Goal: Task Accomplishment & Management: Complete application form

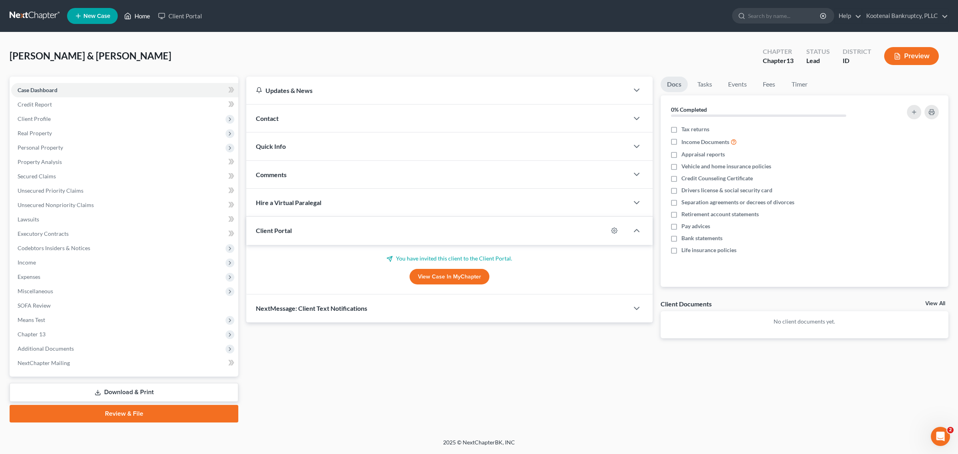
click at [144, 13] on link "Home" at bounding box center [137, 16] width 34 height 14
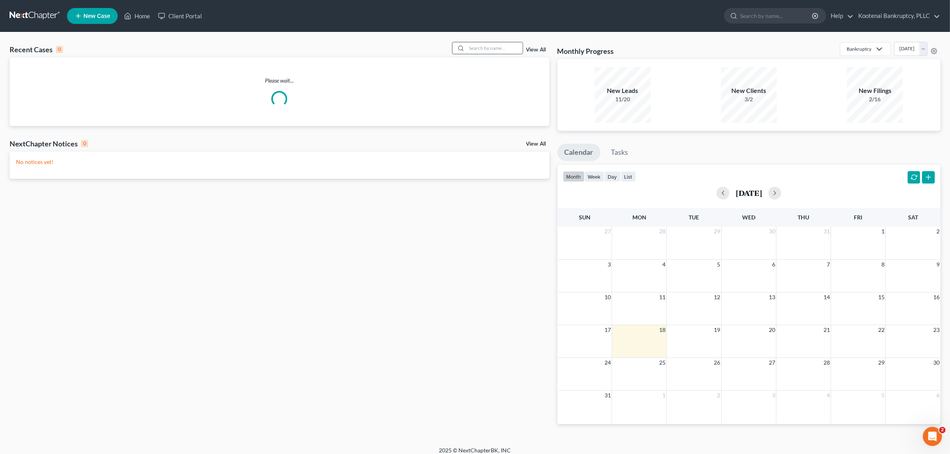
click at [503, 45] on input "search" at bounding box center [495, 48] width 56 height 12
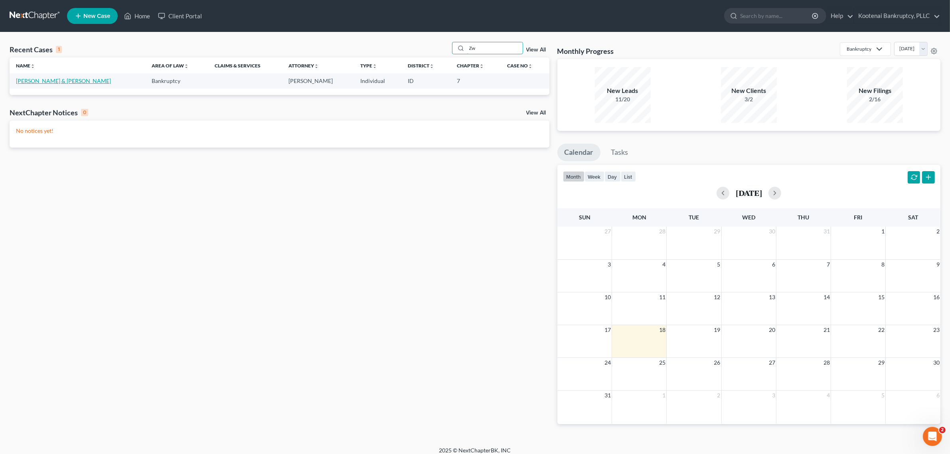
type input "Zw"
click at [55, 82] on link "[PERSON_NAME] & [PERSON_NAME]" at bounding box center [63, 80] width 95 height 7
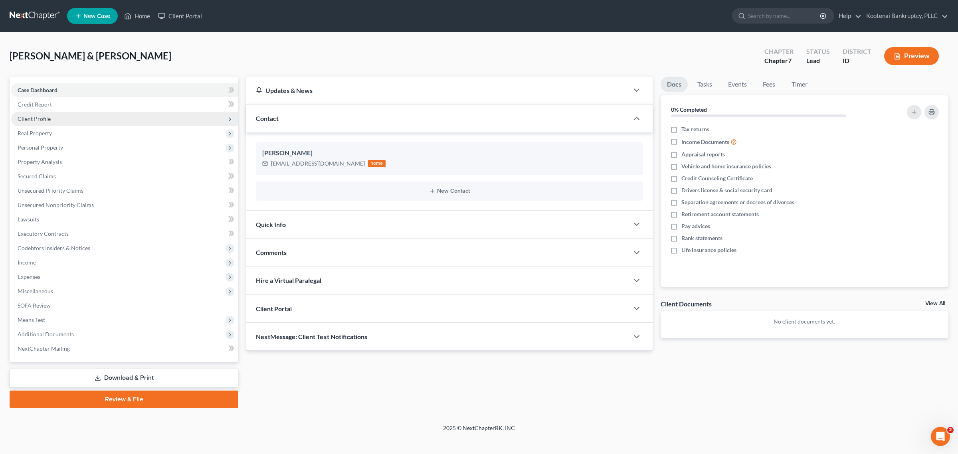
click at [52, 116] on span "Client Profile" at bounding box center [124, 119] width 227 height 14
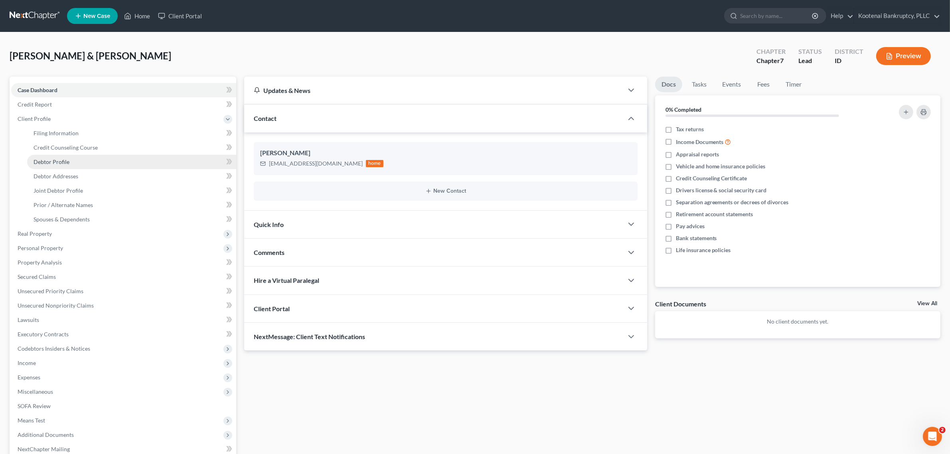
click at [60, 161] on span "Debtor Profile" at bounding box center [52, 161] width 36 height 7
select select "1"
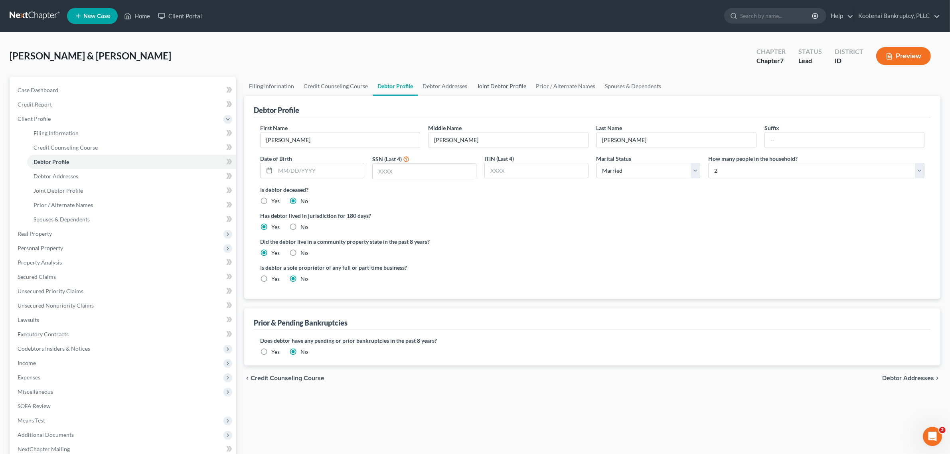
click at [486, 88] on link "Joint Debtor Profile" at bounding box center [501, 86] width 59 height 19
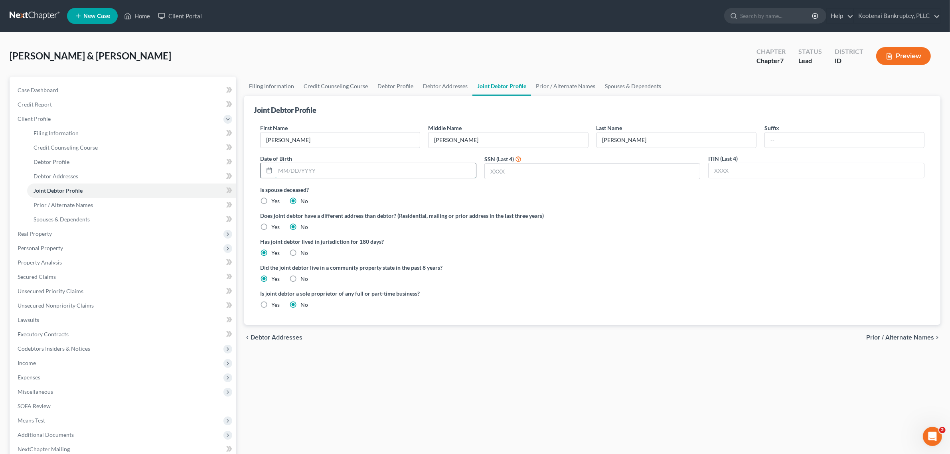
click at [394, 170] on input "text" at bounding box center [375, 170] width 201 height 15
click at [543, 166] on input "text" at bounding box center [592, 171] width 215 height 15
type input "9"
click at [396, 81] on link "Debtor Profile" at bounding box center [395, 86] width 45 height 19
select select "1"
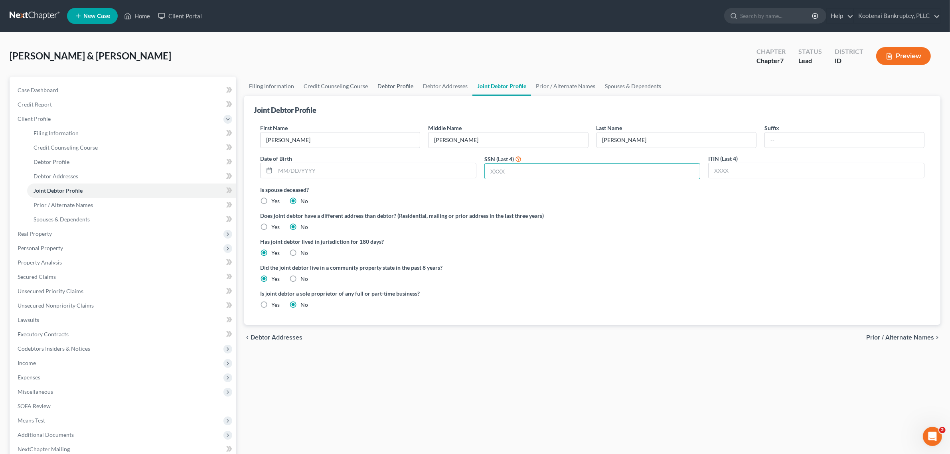
select select "1"
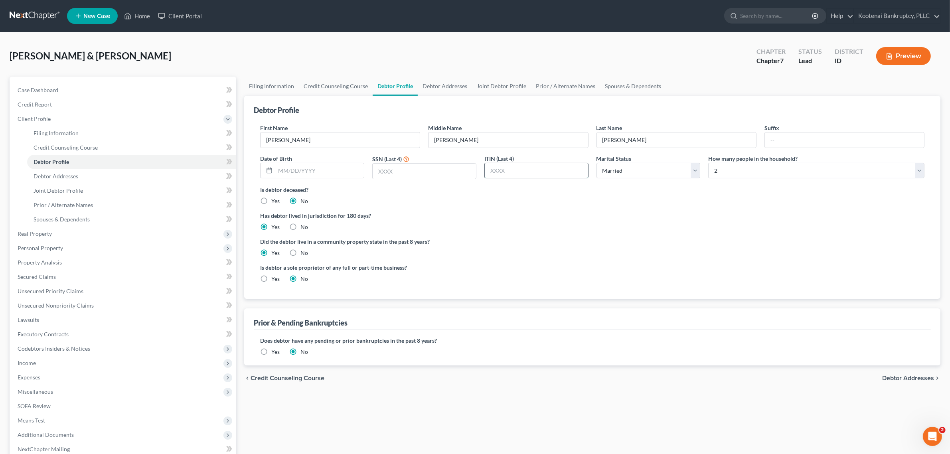
click at [508, 164] on input "text" at bounding box center [536, 170] width 103 height 15
click at [393, 169] on input "text" at bounding box center [424, 171] width 103 height 15
type input "9296"
click at [497, 82] on link "Joint Debtor Profile" at bounding box center [501, 86] width 59 height 19
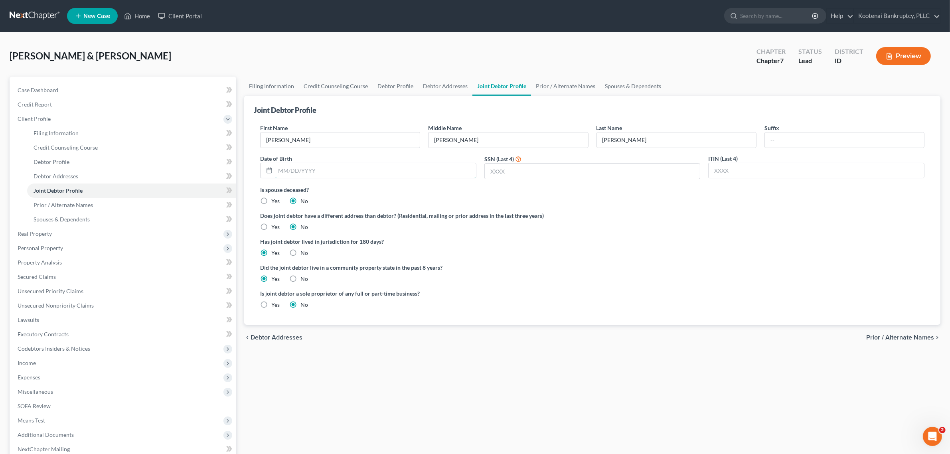
drag, startPoint x: 385, startPoint y: 170, endPoint x: 431, endPoint y: 200, distance: 54.6
click at [385, 170] on input "text" at bounding box center [375, 170] width 201 height 15
click at [512, 169] on input "text" at bounding box center [592, 171] width 215 height 15
type input "8152"
click at [390, 172] on input "text" at bounding box center [375, 170] width 201 height 15
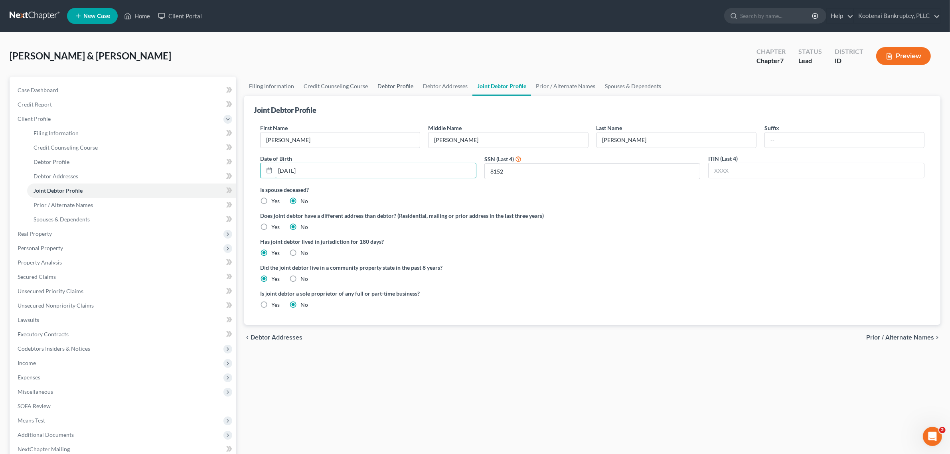
type input "[DATE]"
click at [402, 83] on link "Debtor Profile" at bounding box center [395, 86] width 45 height 19
select select "1"
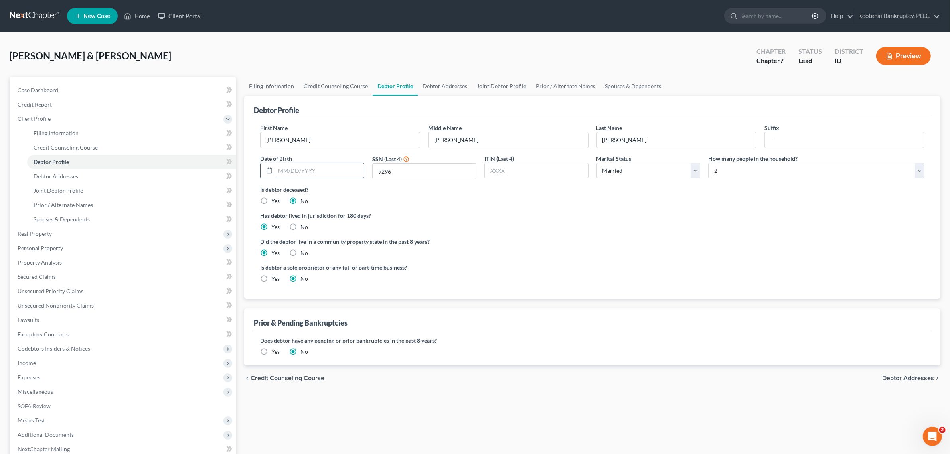
click at [296, 172] on input "text" at bounding box center [319, 170] width 89 height 15
type input "[DATE]"
click at [442, 86] on link "Debtor Addresses" at bounding box center [445, 86] width 54 height 19
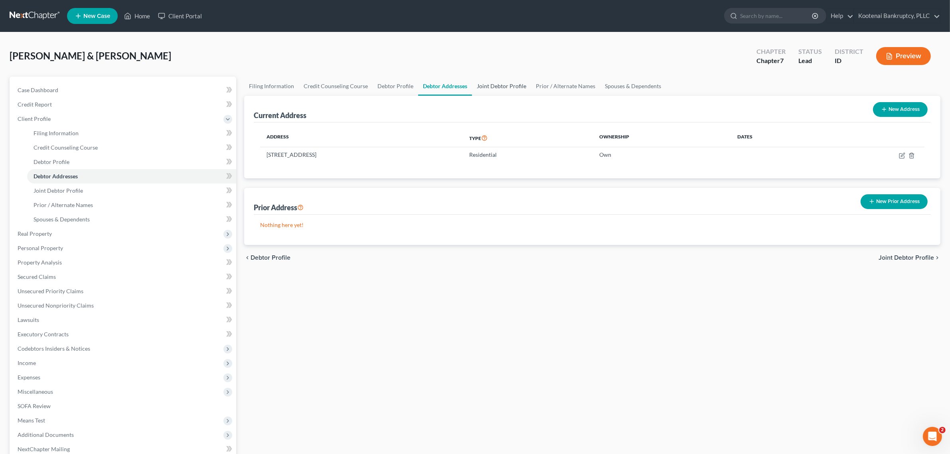
click at [492, 78] on link "Joint Debtor Profile" at bounding box center [501, 86] width 59 height 19
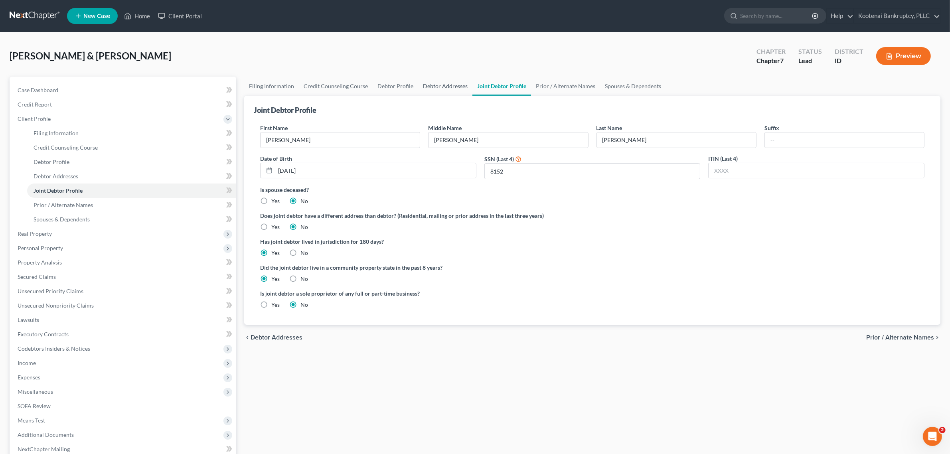
click at [439, 84] on link "Debtor Addresses" at bounding box center [445, 86] width 54 height 19
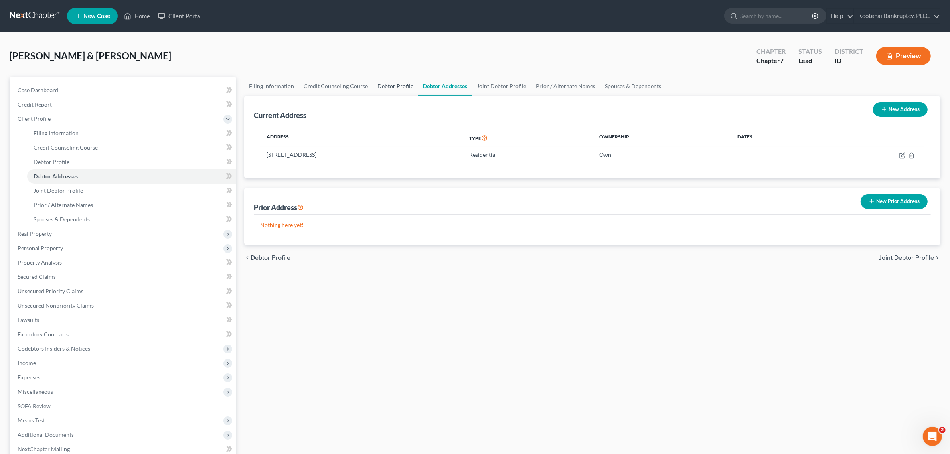
click at [397, 91] on link "Debtor Profile" at bounding box center [395, 86] width 45 height 19
select select "1"
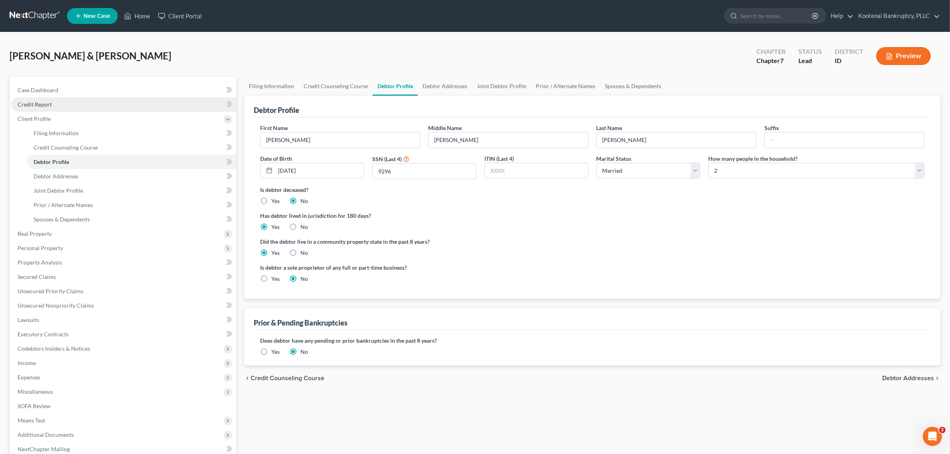
click at [81, 105] on link "Credit Report" at bounding box center [123, 104] width 225 height 14
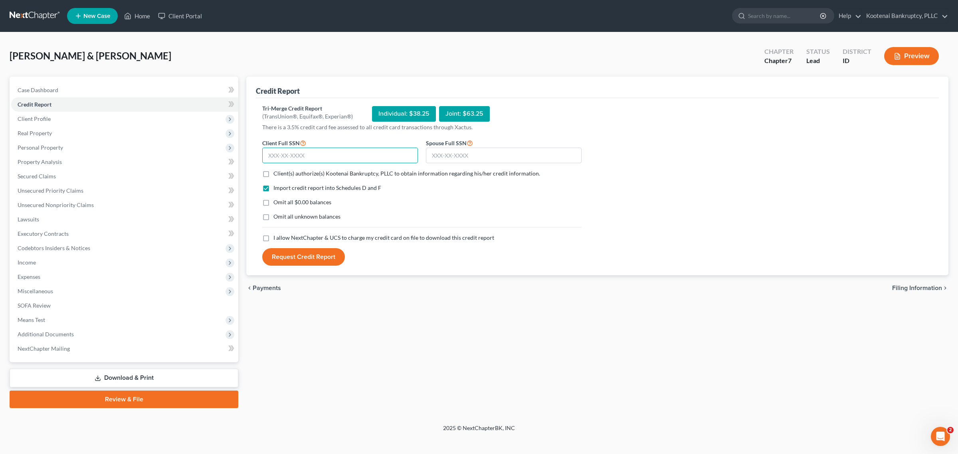
click at [336, 150] on input "text" at bounding box center [340, 156] width 156 height 16
type input "311-66-9296"
click at [465, 162] on input "text" at bounding box center [504, 156] width 156 height 16
type input "548-75-8152"
click at [273, 174] on label "Client(s) authorize(s) Kootenai Bankruptcy, PLLC to obtain information regardin…" at bounding box center [406, 174] width 267 height 8
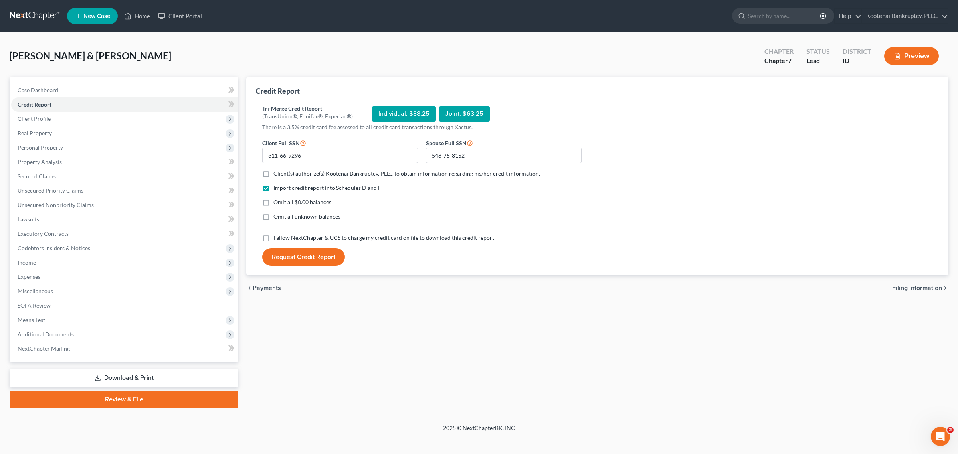
click at [277, 174] on input "Client(s) authorize(s) Kootenai Bankruptcy, PLLC to obtain information regardin…" at bounding box center [279, 172] width 5 height 5
checkbox input "true"
click at [273, 241] on label "I allow NextChapter & UCS to charge my credit card on file to download this cre…" at bounding box center [383, 238] width 221 height 8
click at [277, 239] on input "I allow NextChapter & UCS to charge my credit card on file to download this cre…" at bounding box center [279, 236] width 5 height 5
checkbox input "true"
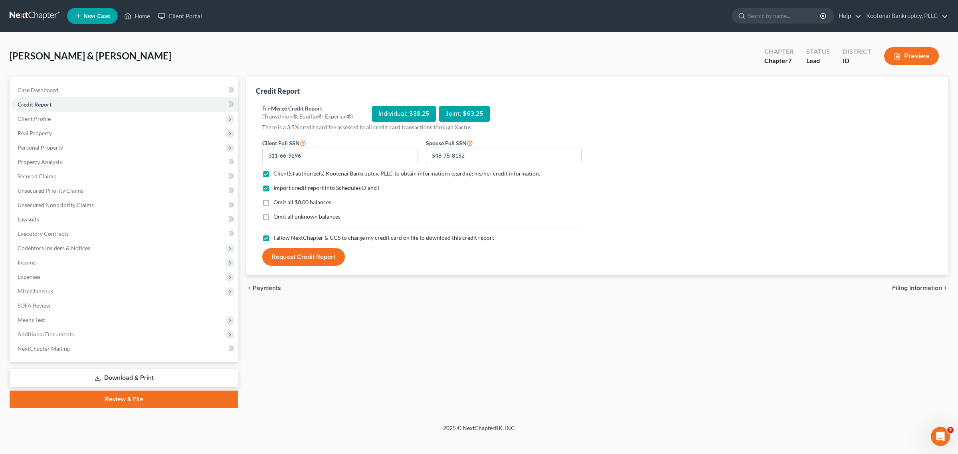
click at [320, 255] on button "Request Credit Report" at bounding box center [303, 257] width 83 height 18
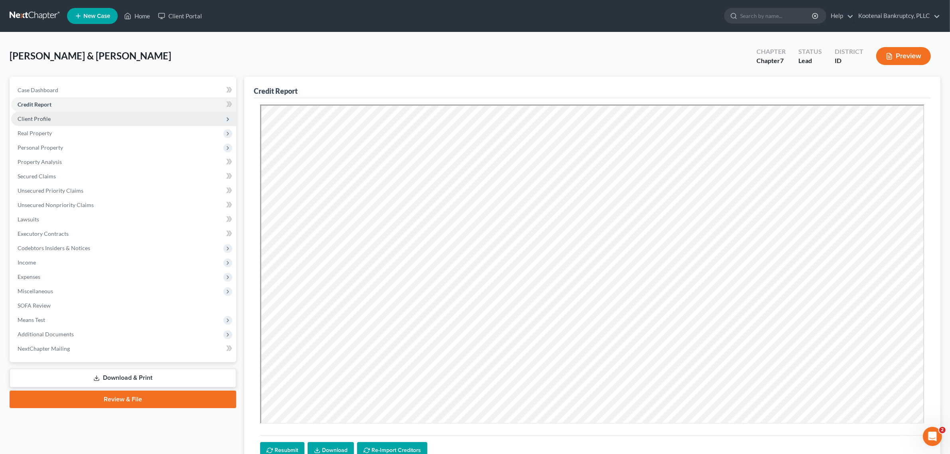
click at [71, 123] on span "Client Profile" at bounding box center [123, 119] width 225 height 14
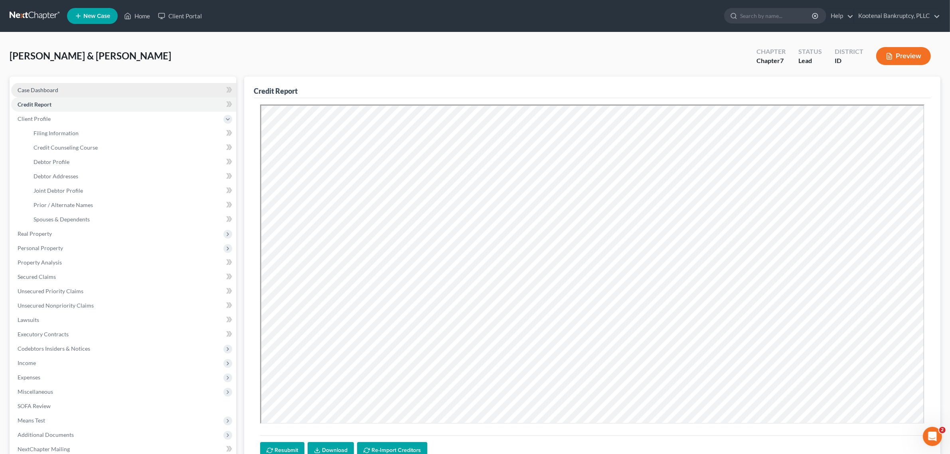
click at [88, 86] on link "Case Dashboard" at bounding box center [123, 90] width 225 height 14
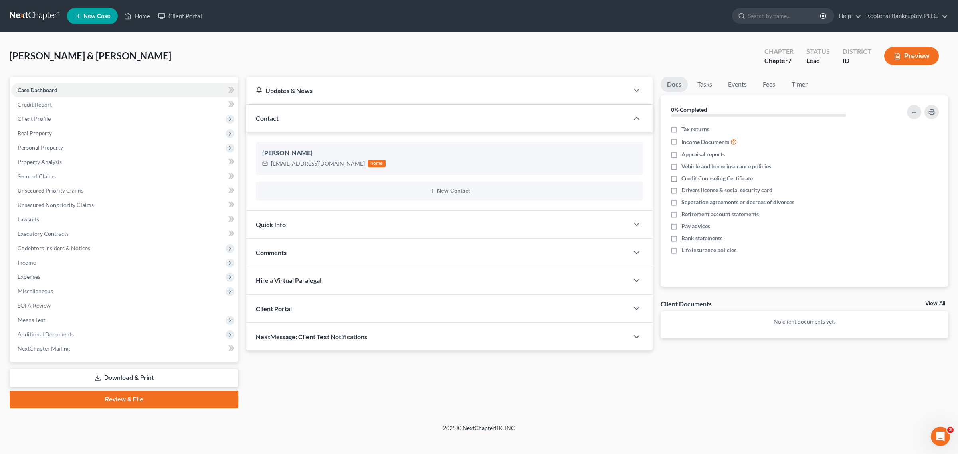
click at [380, 307] on div "Client Portal" at bounding box center [437, 309] width 382 height 28
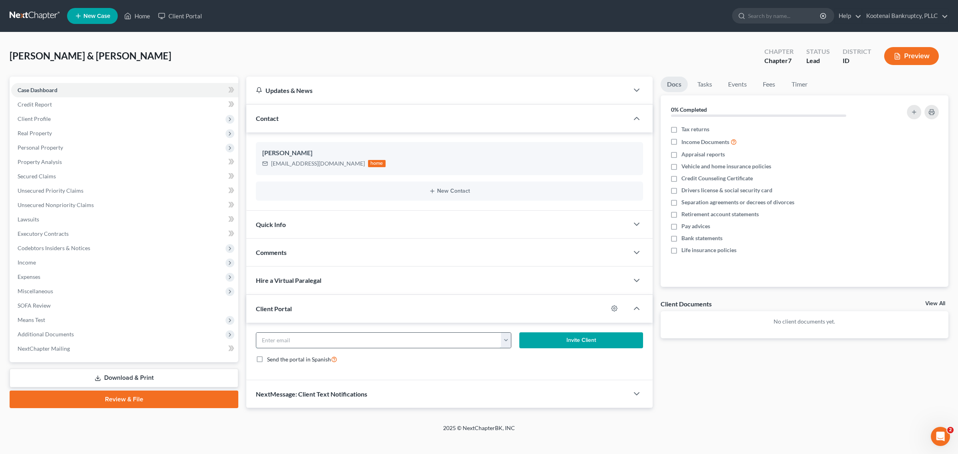
click at [433, 346] on input "email" at bounding box center [378, 340] width 245 height 15
paste input "[EMAIL_ADDRESS][DOMAIN_NAME]"
type input "[EMAIL_ADDRESS][DOMAIN_NAME]"
drag, startPoint x: 548, startPoint y: 340, endPoint x: 536, endPoint y: 338, distance: 12.1
